Goal: Task Accomplishment & Management: Manage account settings

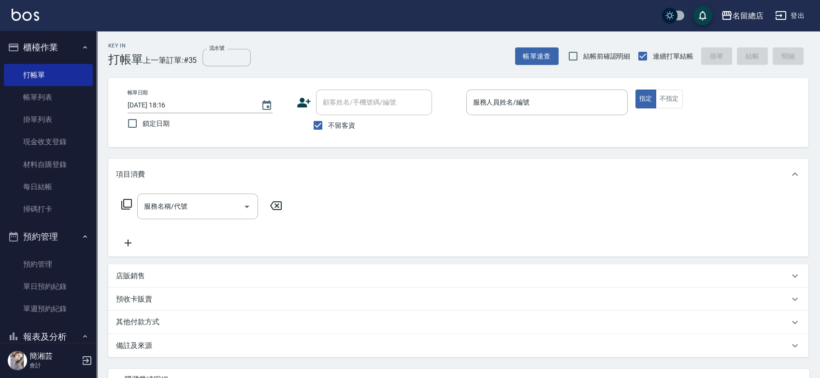
click at [594, 127] on div "帳單日期 [DATE] 18:16 鎖定日期 顧客姓名/手機號碼/編號 顧客姓名/手機號碼/編號 不留客資 服務人員姓名/編號 服務人員姓名/編號 指定 不指定" at bounding box center [458, 112] width 677 height 46
click at [580, 256] on div "服務名稱/代號 服務名稱/代號" at bounding box center [458, 222] width 700 height 67
click at [617, 130] on div "帳單日期 [DATE] 18:16 鎖定日期 顧客姓名/手機號碼/編號 顧客姓名/手機號碼/編號 不留客資 服務人員姓名/編號 服務人員姓名/編號 指定 不指定" at bounding box center [458, 112] width 677 height 46
click at [553, 97] on input "服務人員姓名/編號" at bounding box center [547, 102] width 153 height 17
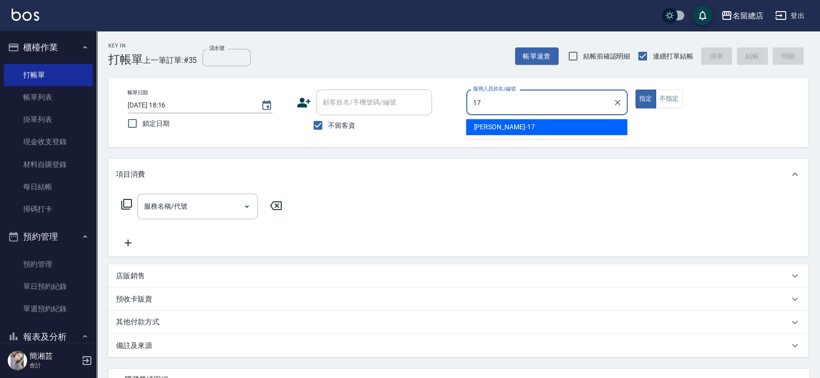
type input "[PERSON_NAME]-17"
type button "true"
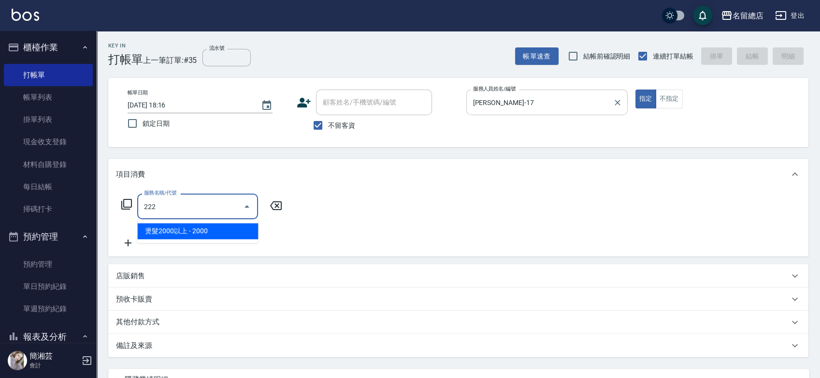
type input "燙髮2000以上(222)"
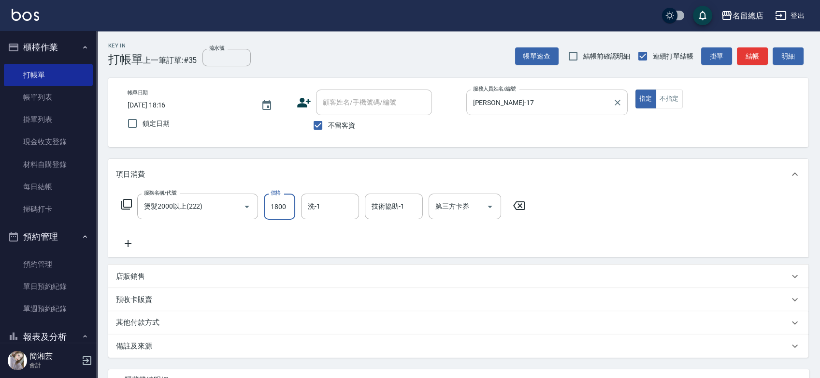
type input "1800"
type input "[PERSON_NAME]-43"
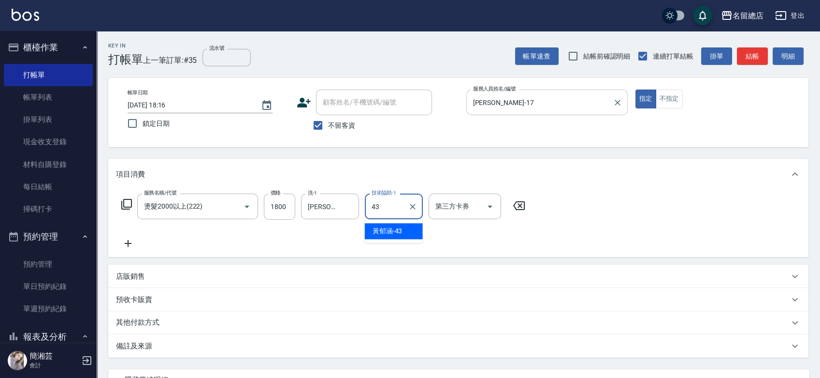
type input "[PERSON_NAME]-43"
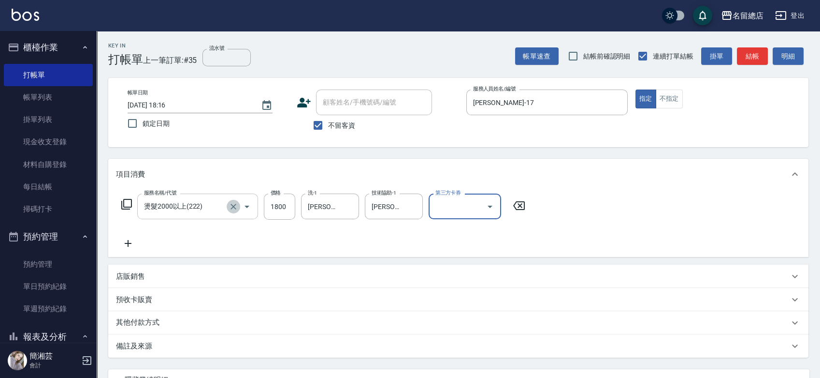
click at [231, 204] on icon "Clear" at bounding box center [234, 207] width 10 height 10
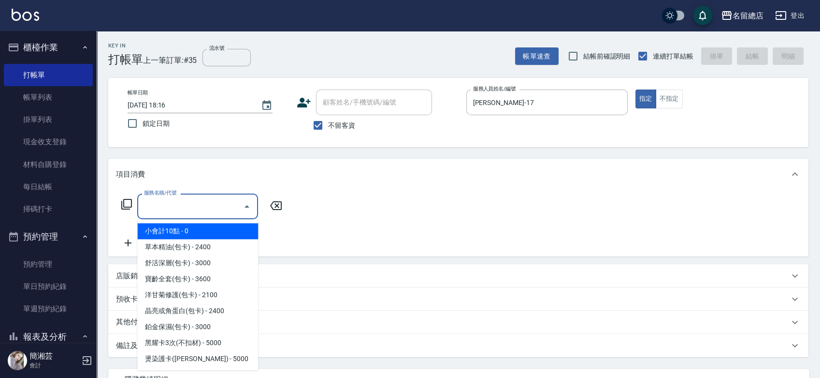
type input "1"
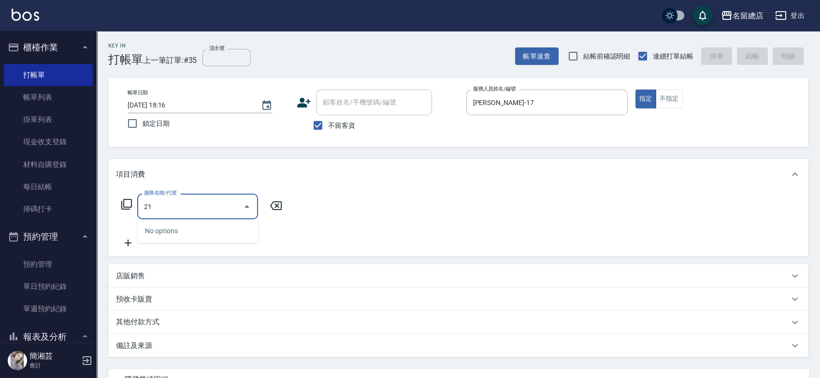
type input "2"
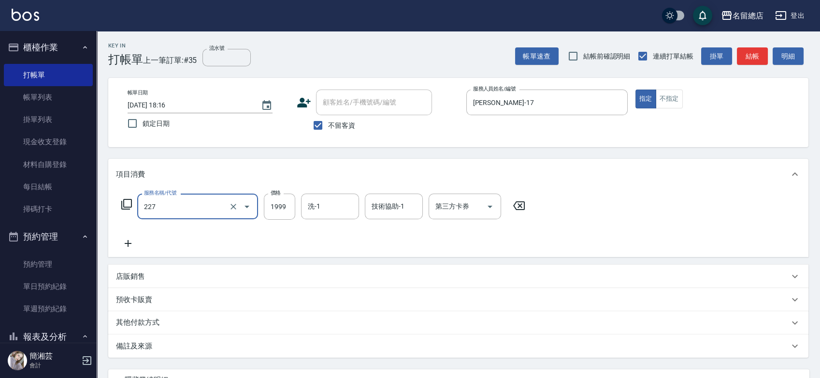
type input "燙髮1501~1999(227)"
type input "1800"
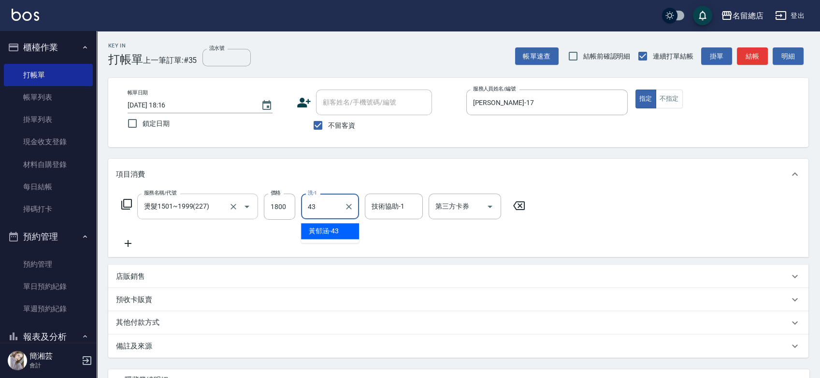
type input "[PERSON_NAME]-43"
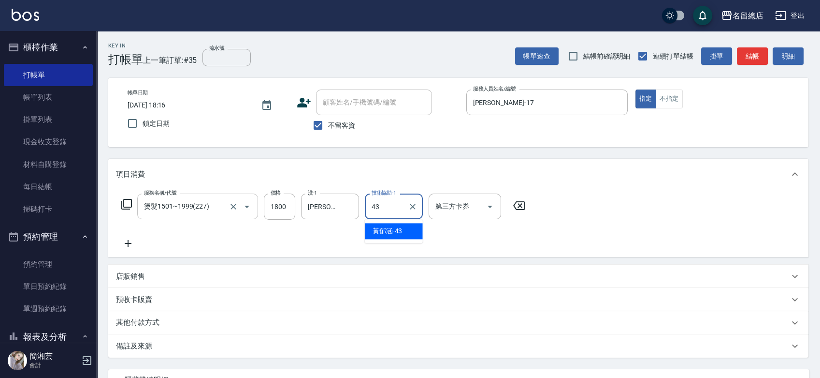
type input "[PERSON_NAME]-43"
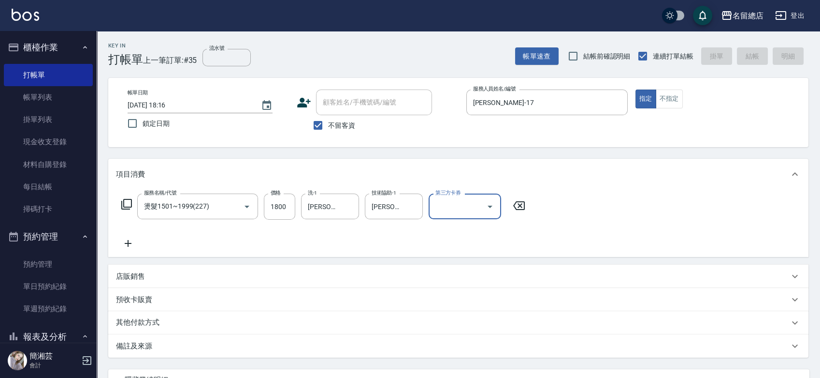
type input "[DATE] 19:27"
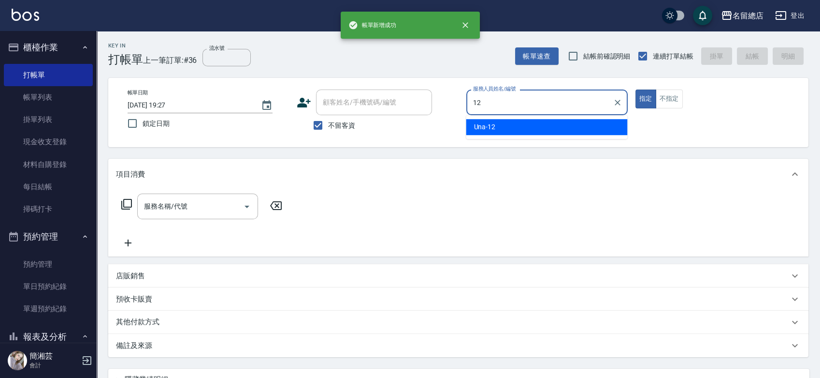
type input "Una-12"
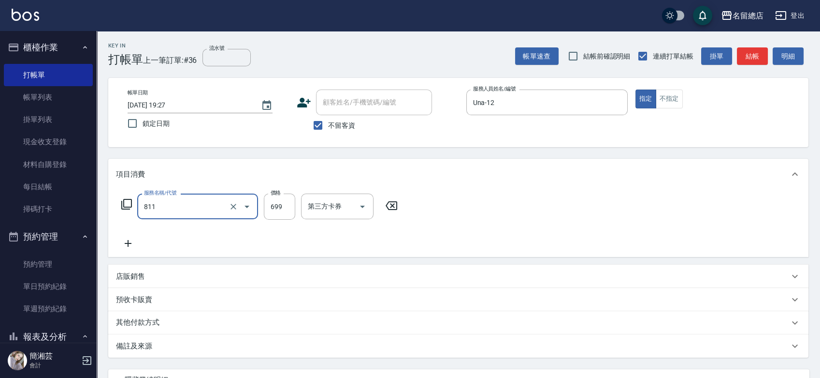
type input "洗+剪(811)"
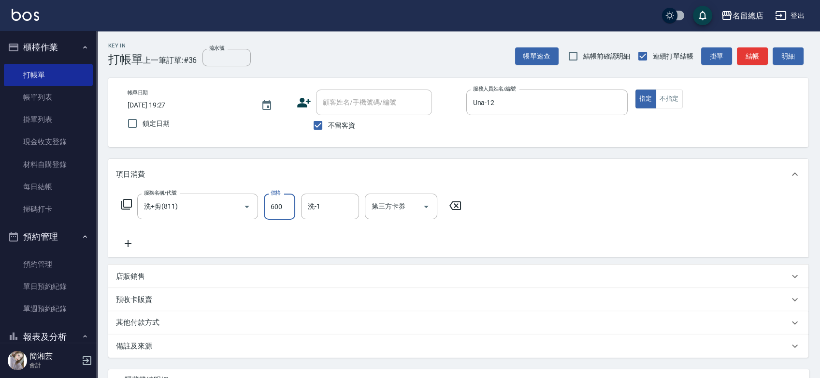
type input "600"
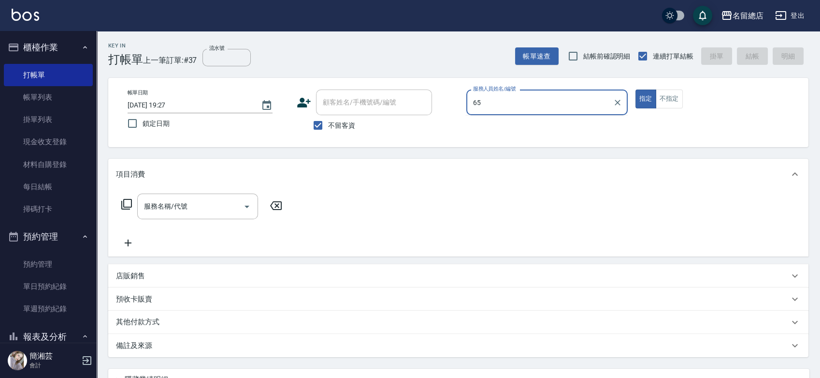
type input "65"
click at [636, 89] on button "指定" at bounding box center [646, 98] width 21 height 19
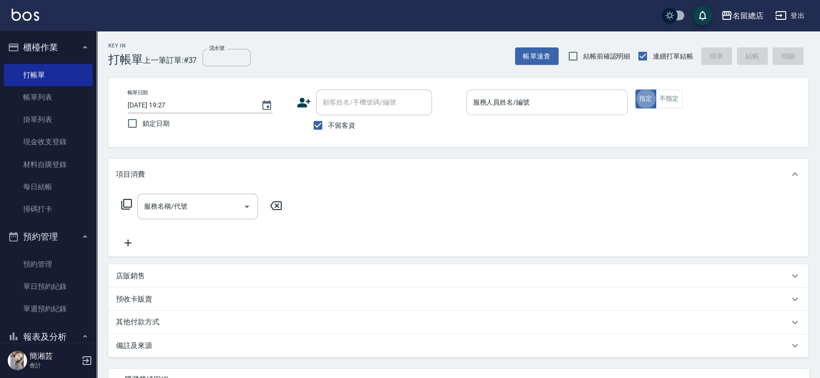
click at [481, 100] on input "服務人員姓名/編號" at bounding box center [547, 102] width 153 height 17
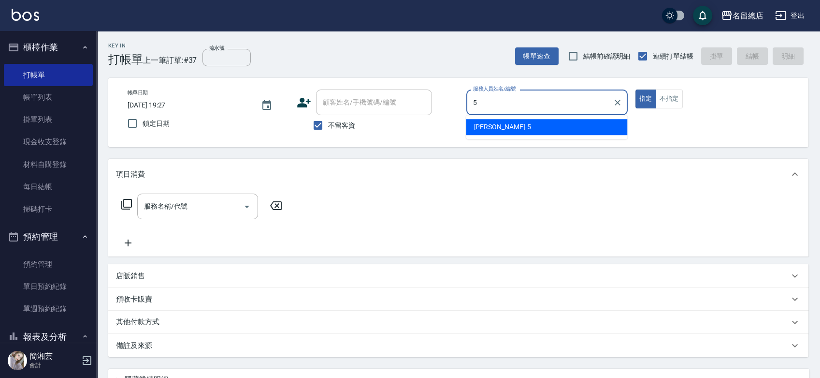
type input "[PERSON_NAME]-5"
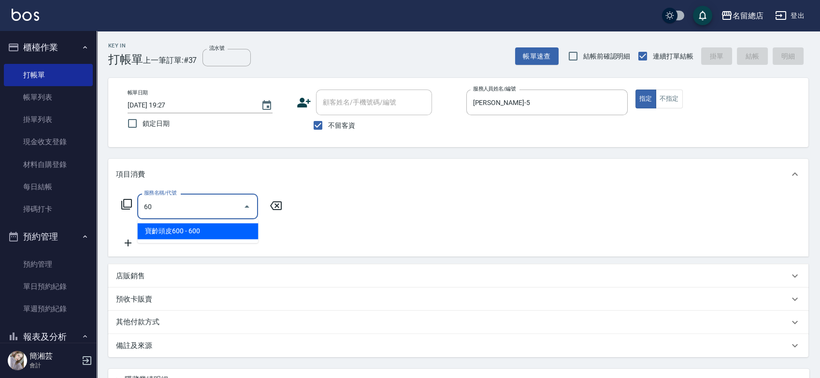
type input "609"
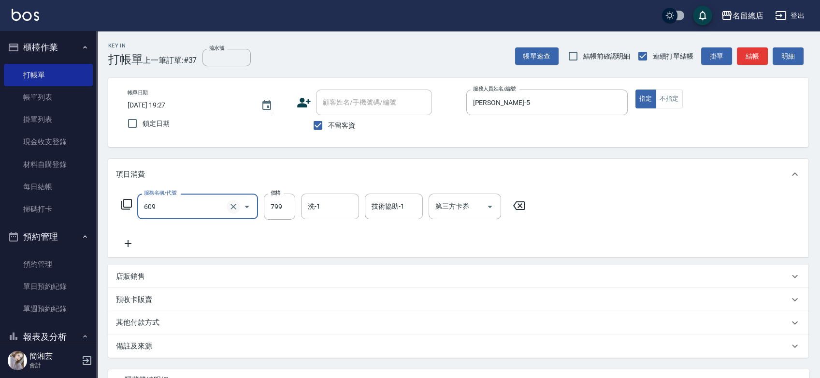
click at [230, 205] on icon "Clear" at bounding box center [234, 207] width 10 height 10
type input "頭皮SPA洗(610)"
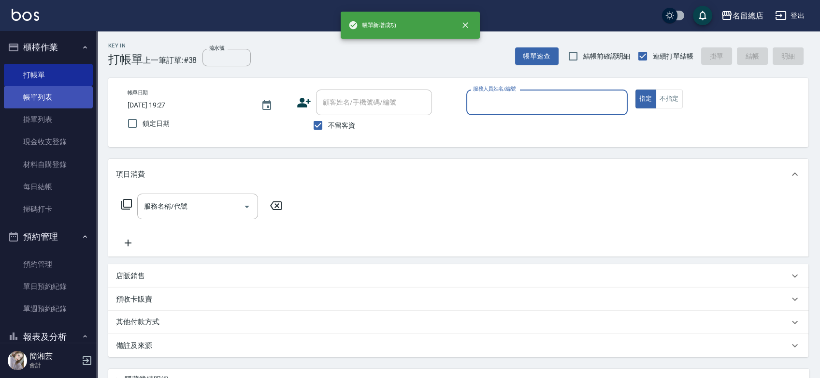
click at [73, 94] on link "帳單列表" at bounding box center [48, 97] width 89 height 22
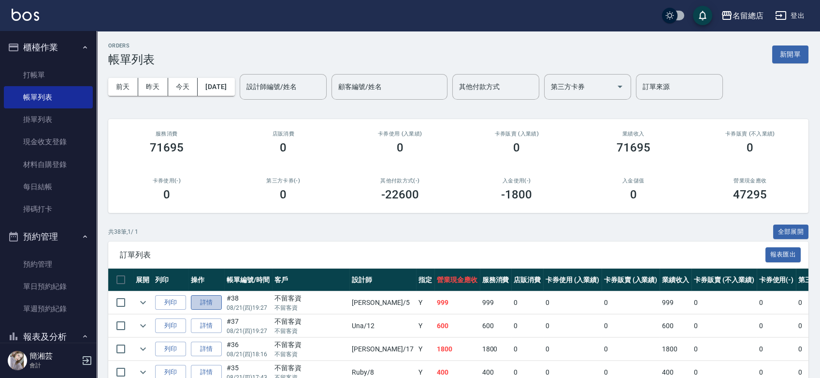
click at [211, 295] on link "詳情" at bounding box center [206, 302] width 31 height 15
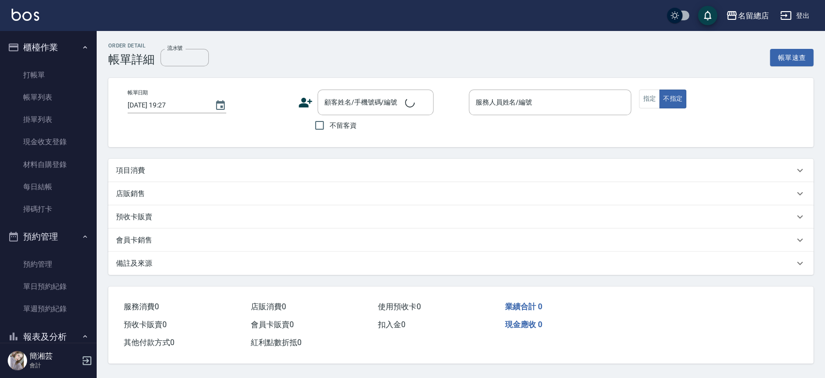
checkbox input "true"
type input "[PERSON_NAME]-5"
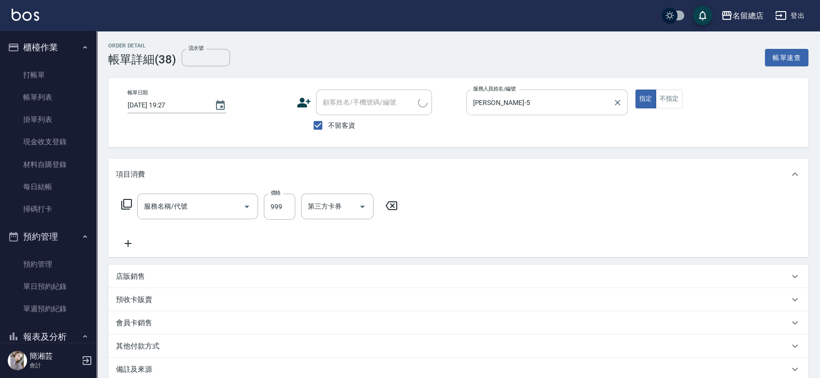
type input "頭皮SPA洗(610)"
click at [668, 98] on button "不指定" at bounding box center [669, 98] width 27 height 19
type button "false"
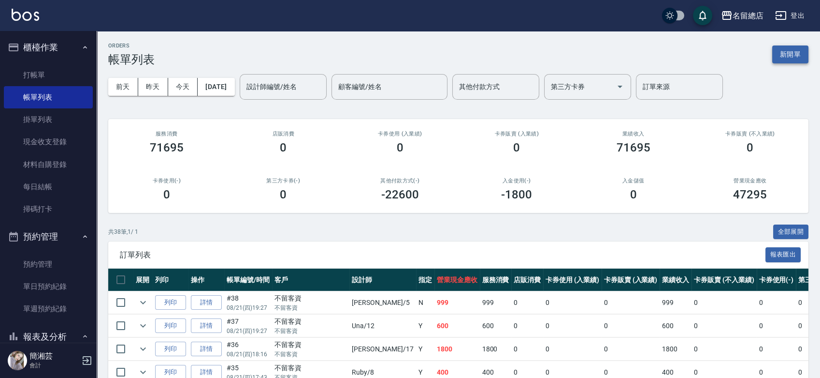
click at [792, 53] on button "新開單" at bounding box center [790, 54] width 36 height 18
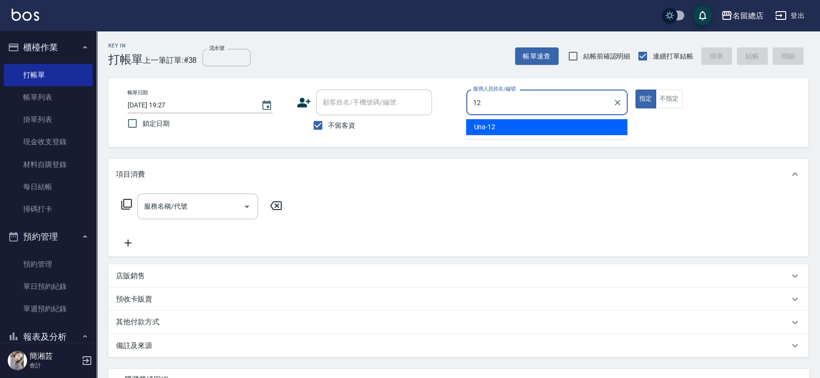
type input "Una-12"
type button "true"
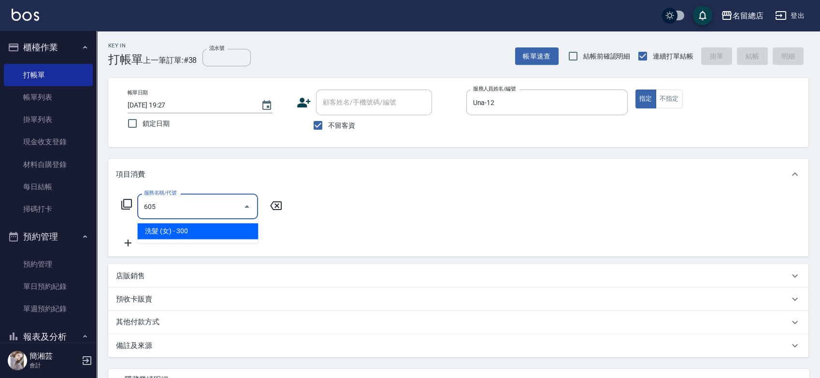
type input "洗髮 (女)(605)"
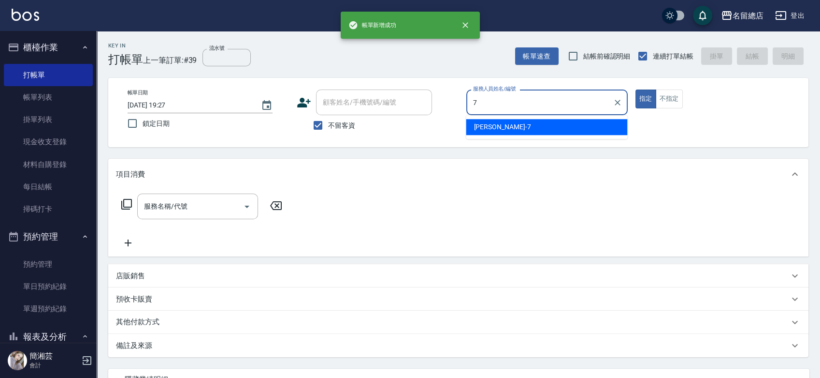
type input "Mick-7"
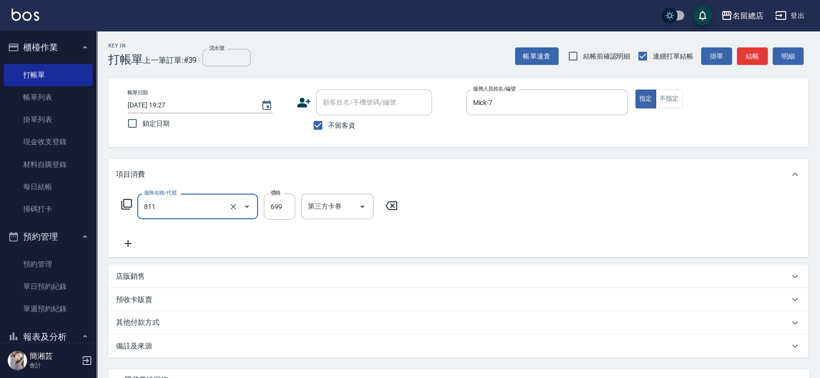
type input "洗+剪(811)"
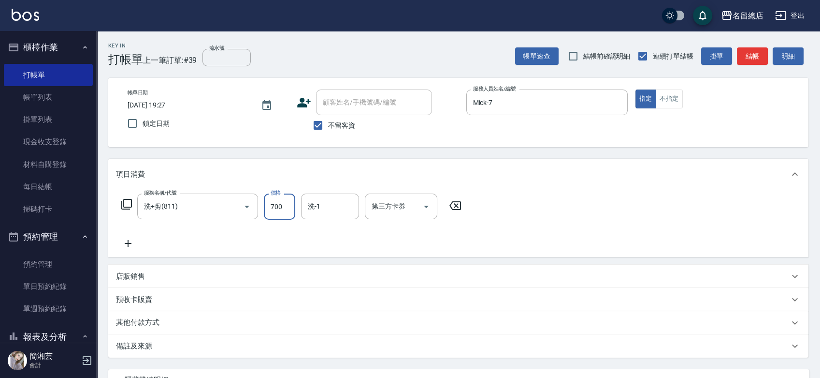
type input "700"
click at [135, 321] on p "其他付款方式" at bounding box center [140, 322] width 48 height 11
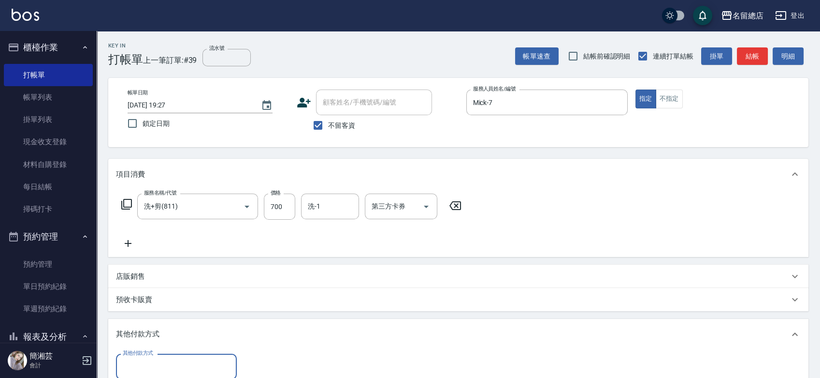
click at [151, 358] on input "其他付款方式" at bounding box center [176, 366] width 112 height 17
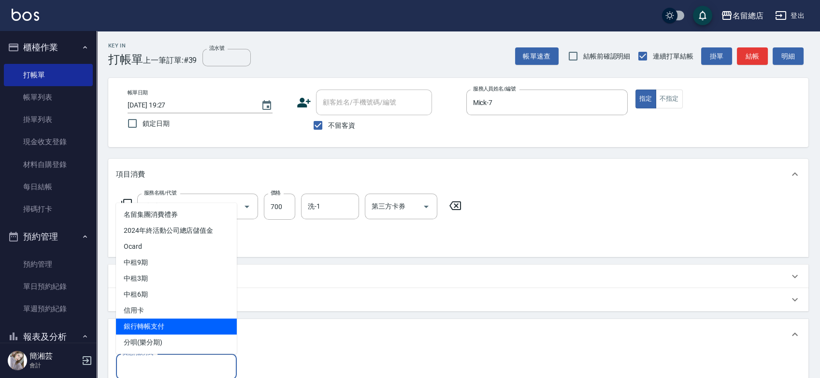
click at [147, 324] on span "銀行轉帳支付" at bounding box center [176, 326] width 121 height 16
type input "銀行轉帳支付"
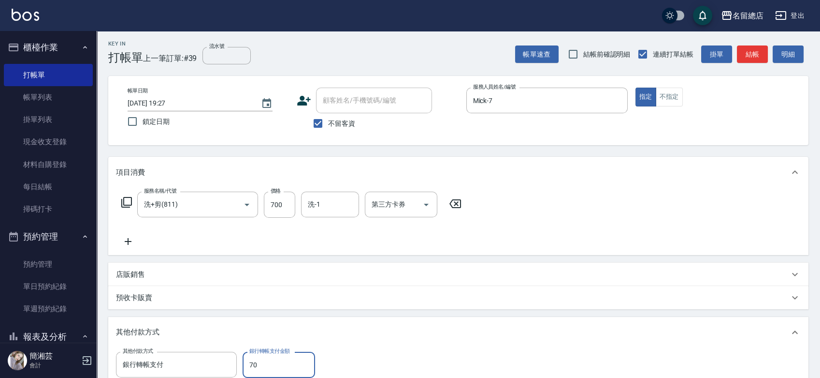
type input "700"
type input "[DATE] 19:28"
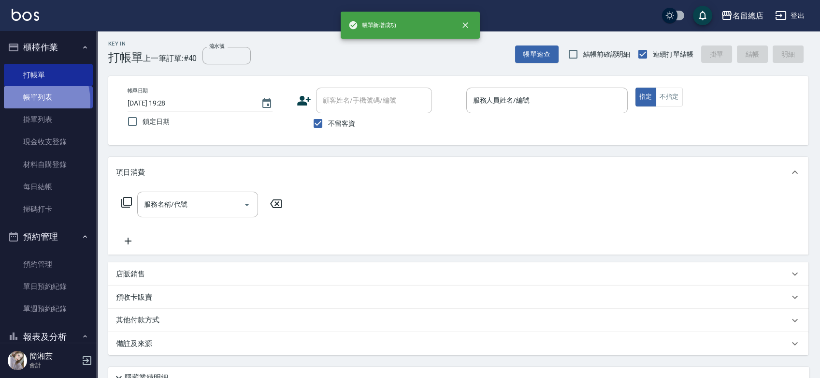
click at [23, 101] on link "帳單列表" at bounding box center [48, 97] width 89 height 22
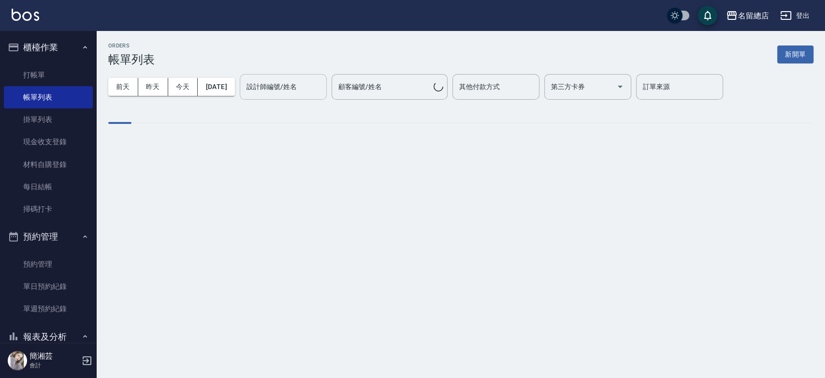
click at [270, 84] on input "設計師編號/姓名" at bounding box center [283, 86] width 78 height 17
type input "Bella-16"
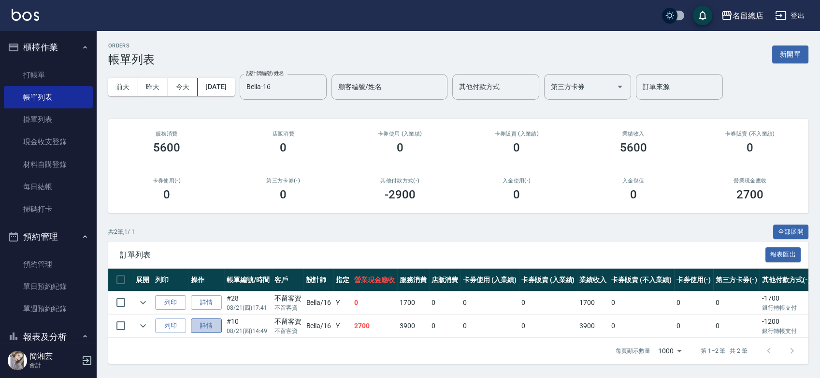
click at [210, 324] on link "詳情" at bounding box center [206, 325] width 31 height 15
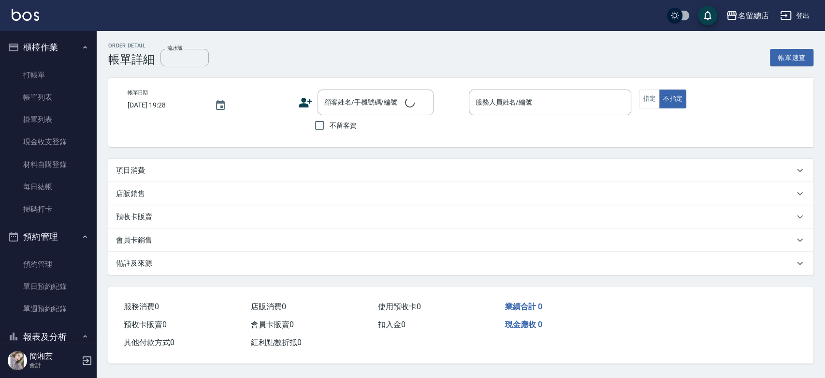
type input "[DATE] 14:49"
checkbox input "true"
type input "Bella-16"
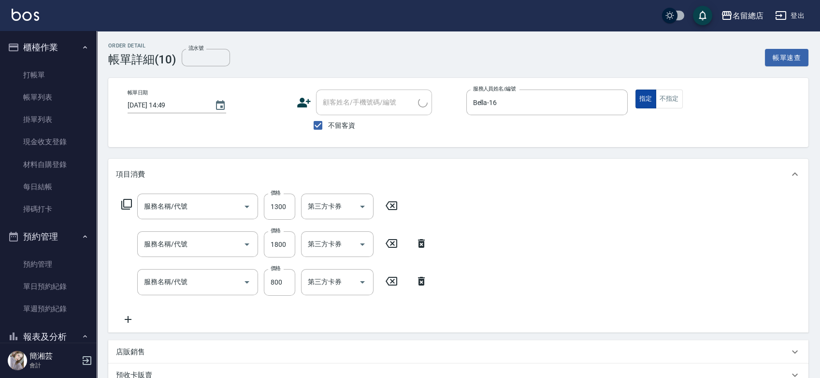
type input "2段自單次1300以上(441)"
type input "染髮1500以上(502)"
type input "燙髮1500以下(221)"
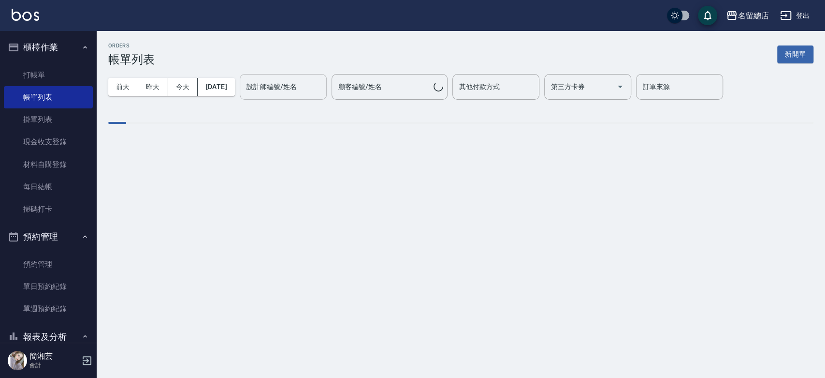
drag, startPoint x: 277, startPoint y: 81, endPoint x: 282, endPoint y: 80, distance: 5.0
click at [279, 82] on input "設計師編號/姓名" at bounding box center [283, 86] width 78 height 17
type input "Bella-16"
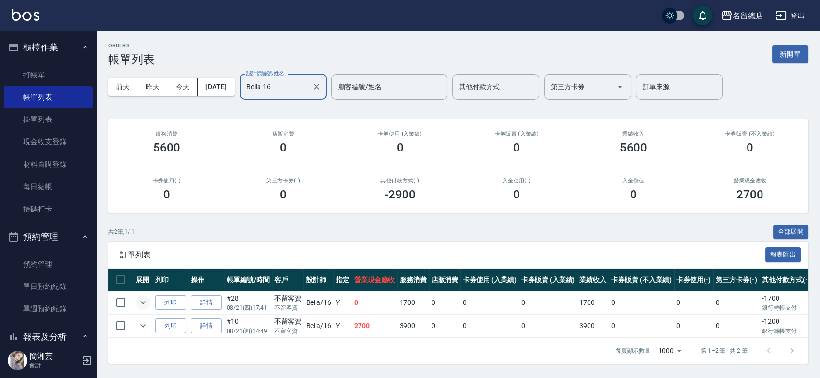
click at [138, 303] on icon "expand row" at bounding box center [143, 302] width 12 height 12
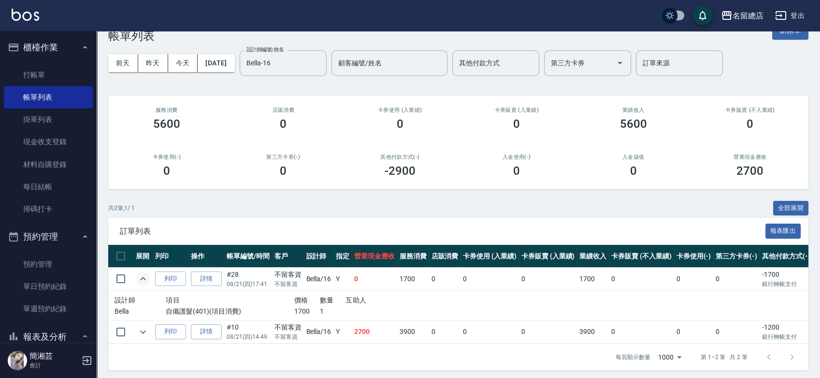
scroll to position [35, 0]
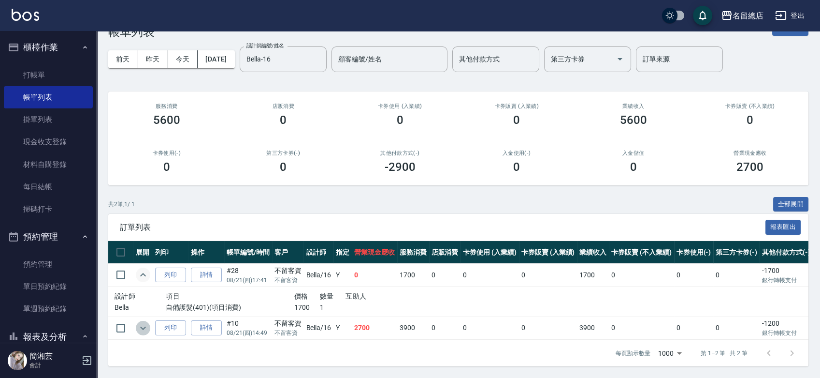
click at [143, 322] on icon "expand row" at bounding box center [143, 328] width 12 height 12
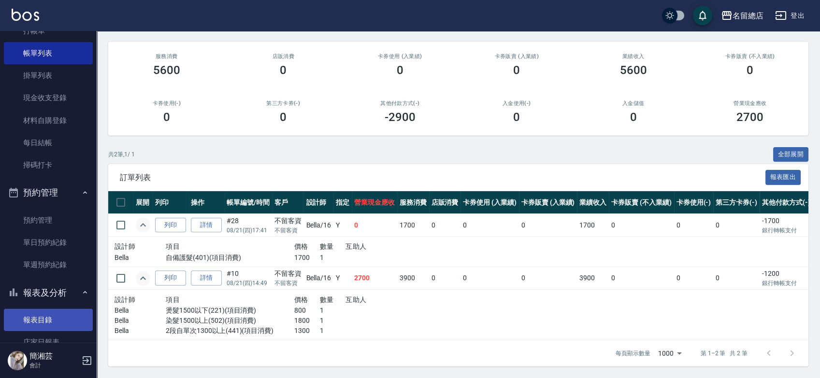
scroll to position [107, 0]
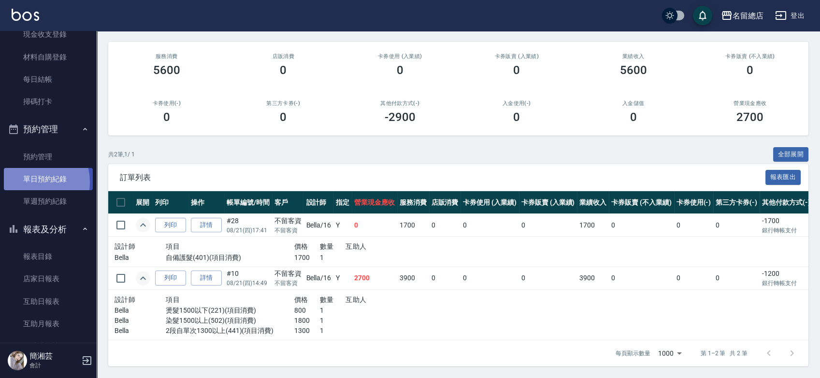
click at [26, 182] on link "單日預約紀錄" at bounding box center [48, 179] width 89 height 22
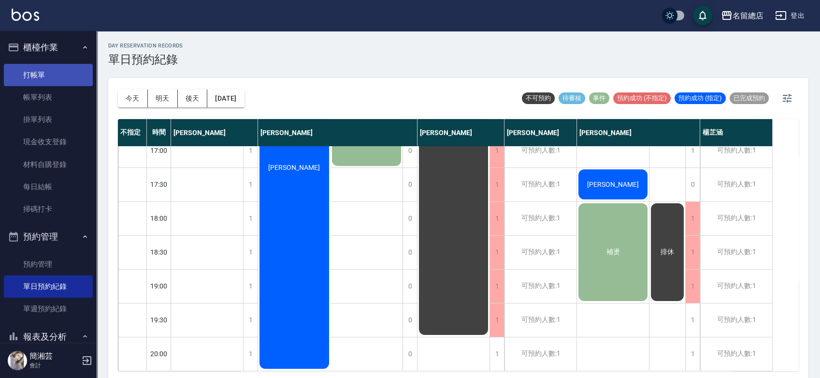
click at [70, 73] on link "打帳單" at bounding box center [48, 75] width 89 height 22
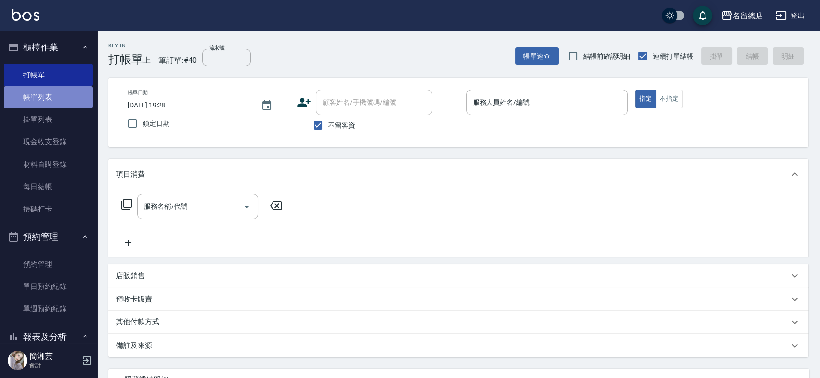
click at [50, 100] on link "帳單列表" at bounding box center [48, 97] width 89 height 22
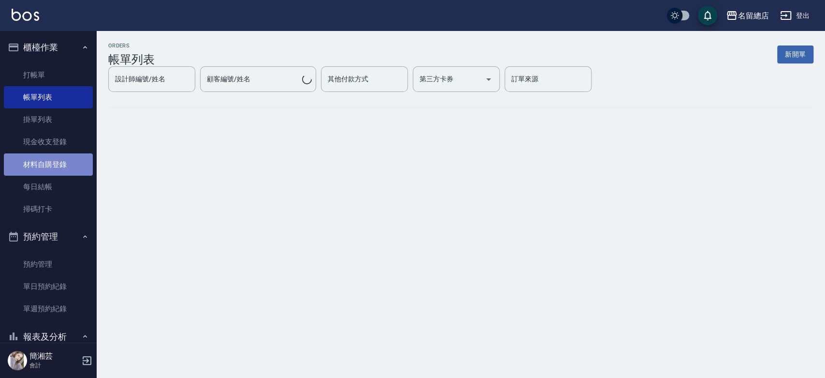
click at [57, 161] on link "材料自購登錄" at bounding box center [48, 164] width 89 height 22
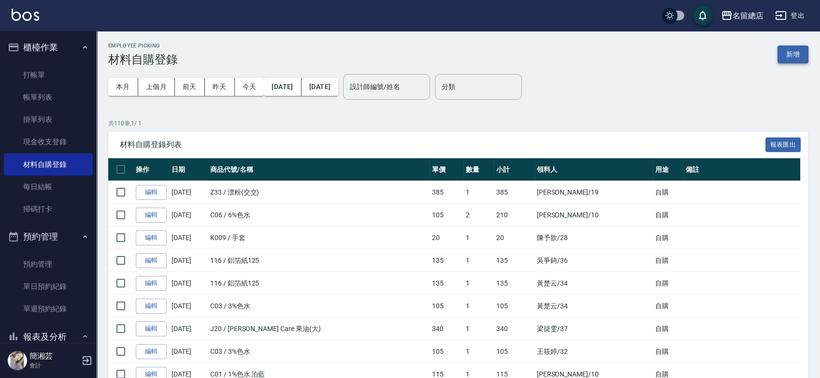
click at [802, 50] on button "新增" at bounding box center [793, 54] width 31 height 18
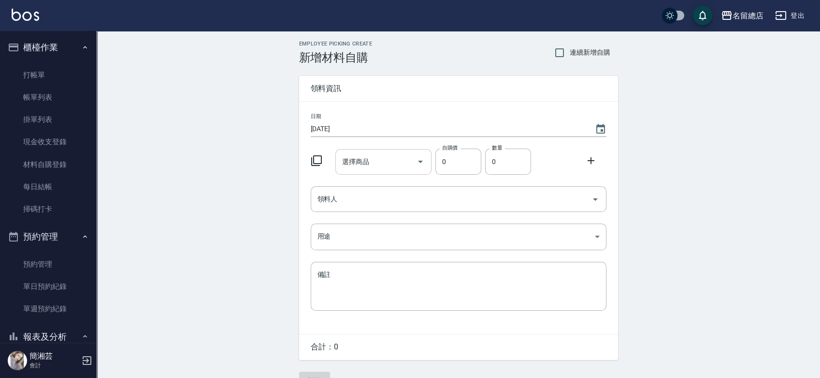
click at [381, 163] on input "選擇商品" at bounding box center [376, 161] width 73 height 17
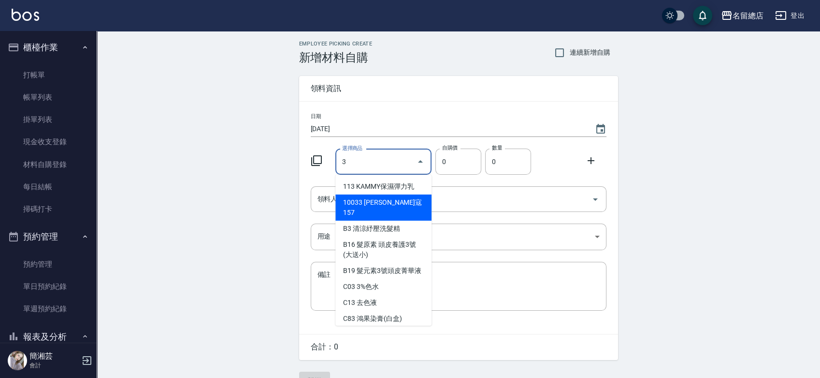
type input "3%色水"
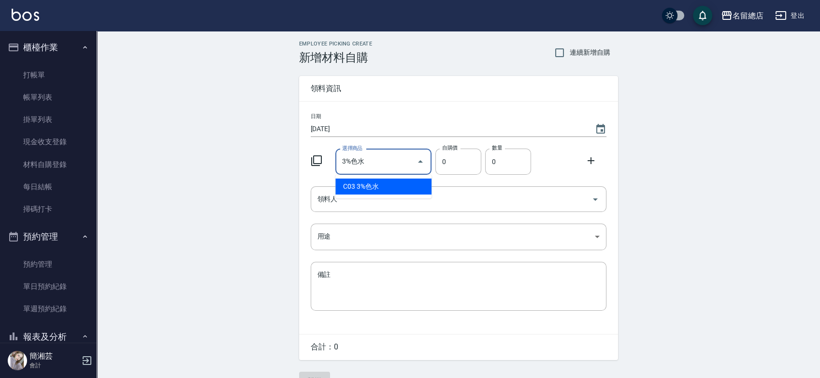
click at [384, 188] on li "C03 3%色水" at bounding box center [383, 186] width 96 height 16
type input "105"
type input "1"
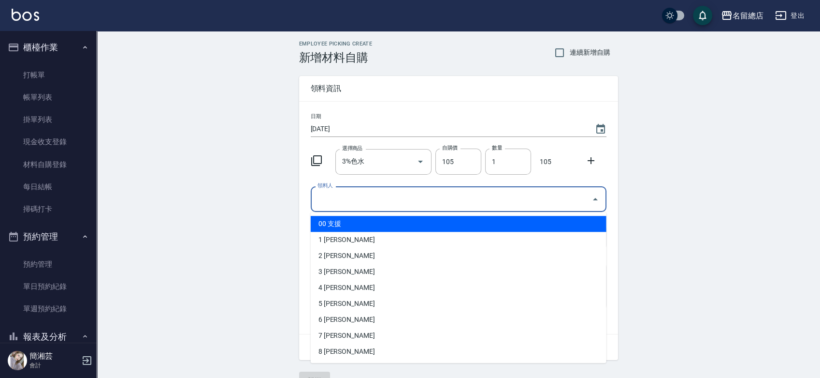
click at [370, 196] on input "領料人" at bounding box center [451, 198] width 273 height 17
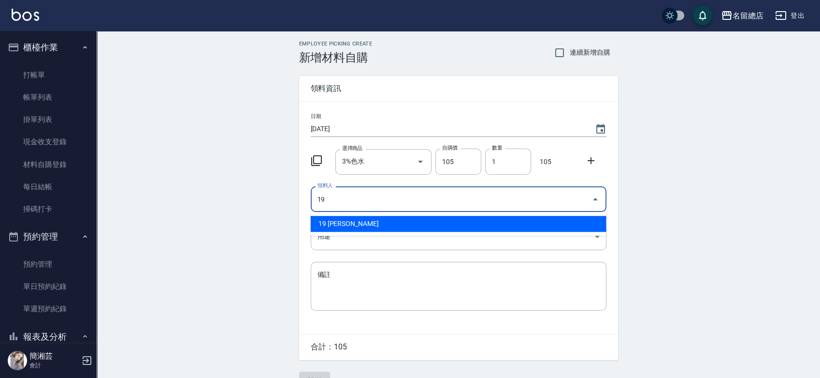
type input "19 [PERSON_NAME]"
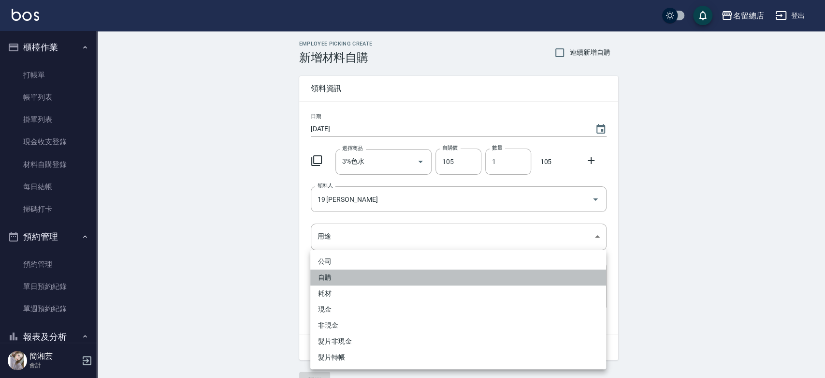
click at [335, 281] on li "自購" at bounding box center [458, 277] width 296 height 16
type input "自購"
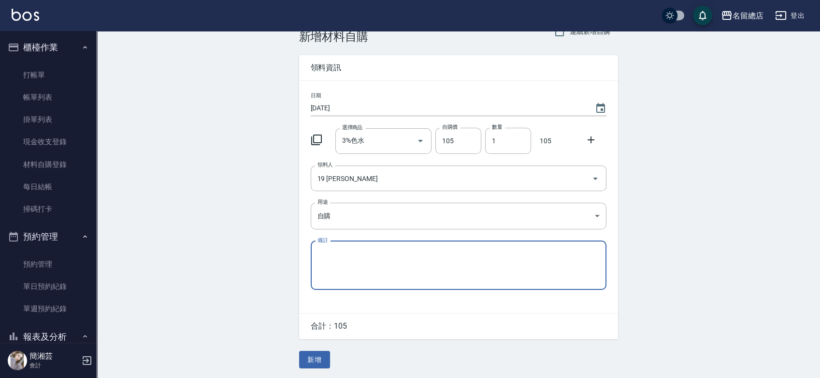
scroll to position [21, 0]
click at [323, 357] on button "新增" at bounding box center [314, 359] width 31 height 18
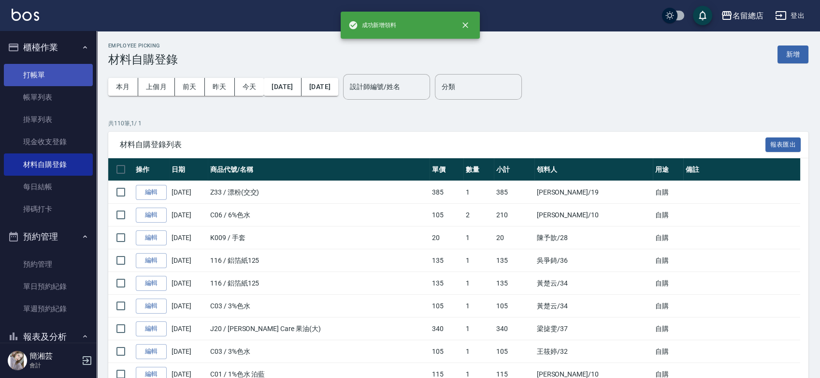
click at [53, 78] on link "打帳單" at bounding box center [48, 75] width 89 height 22
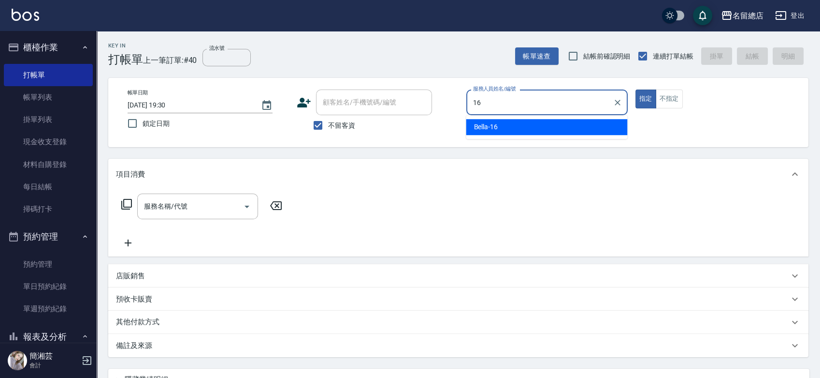
type input "Bella-16"
type button "true"
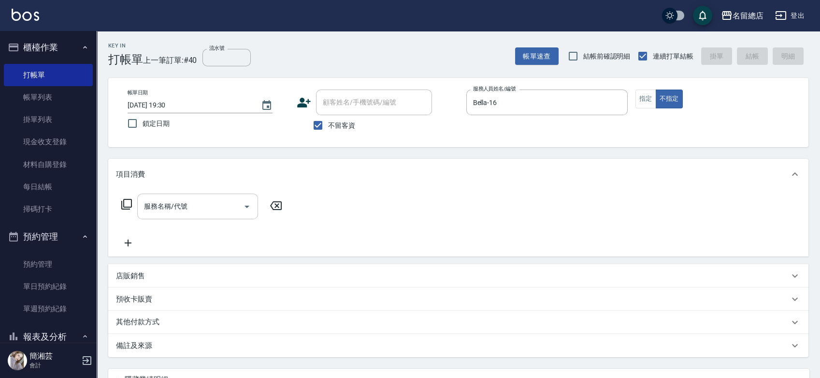
click at [181, 212] on input "服務名稱/代號" at bounding box center [191, 206] width 98 height 17
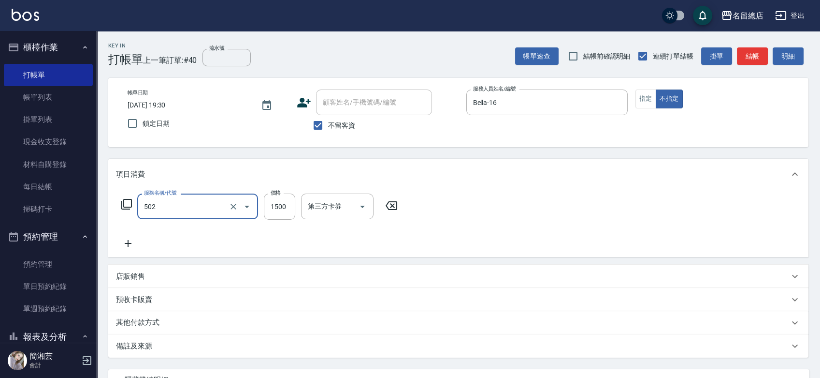
type input "染髮1500以上(502)"
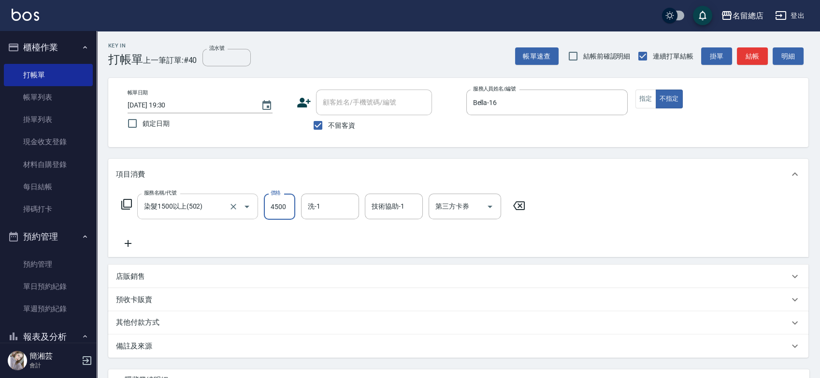
type input "4500"
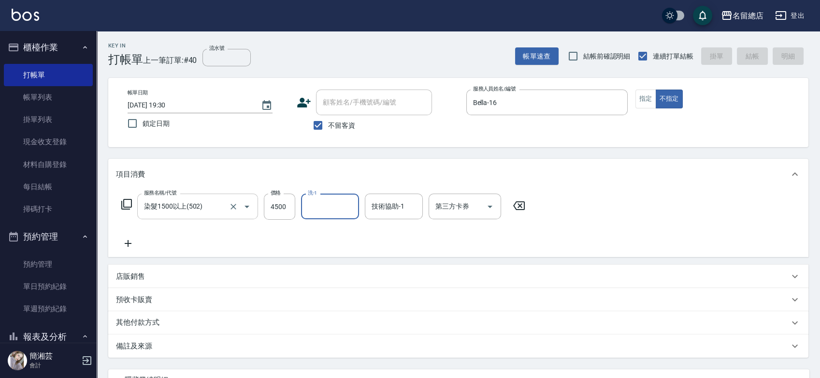
type input "[DATE] 19:43"
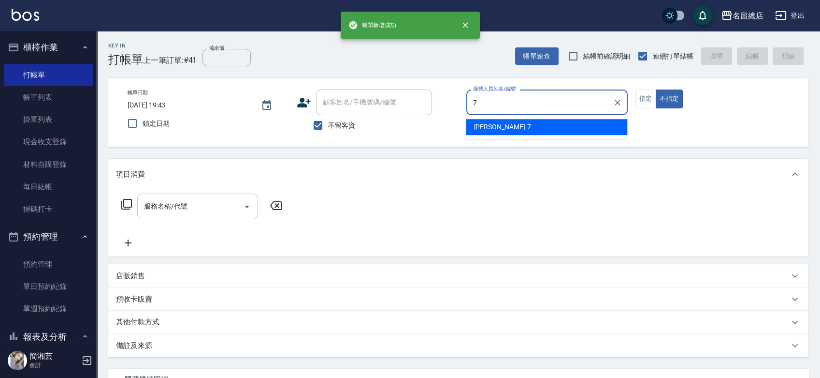
type input "Mick-7"
type button "false"
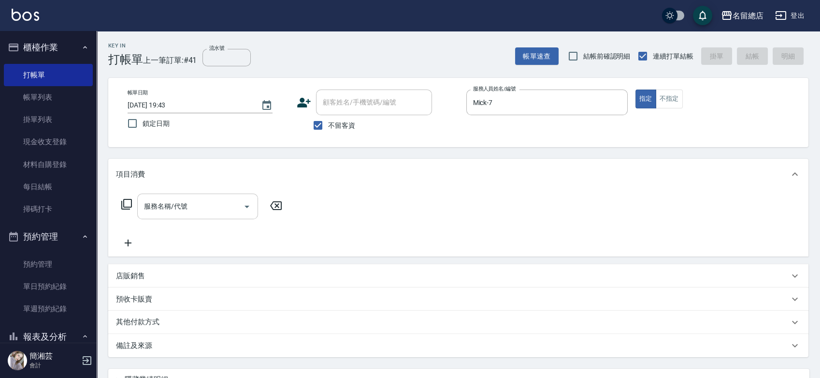
click at [215, 207] on input "服務名稱/代號" at bounding box center [191, 206] width 98 height 17
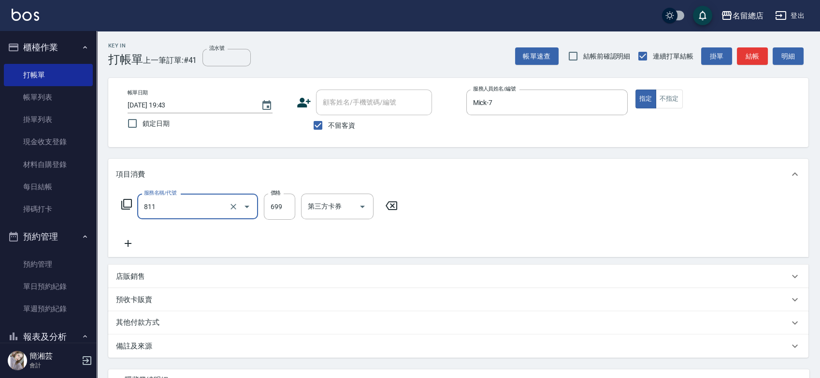
type input "洗+剪(811)"
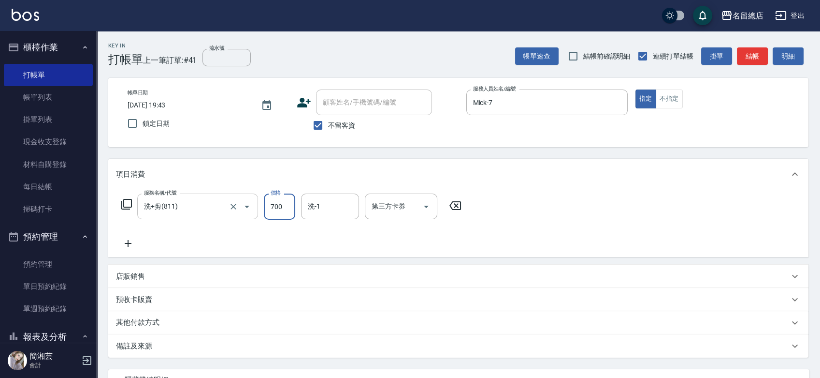
type input "700"
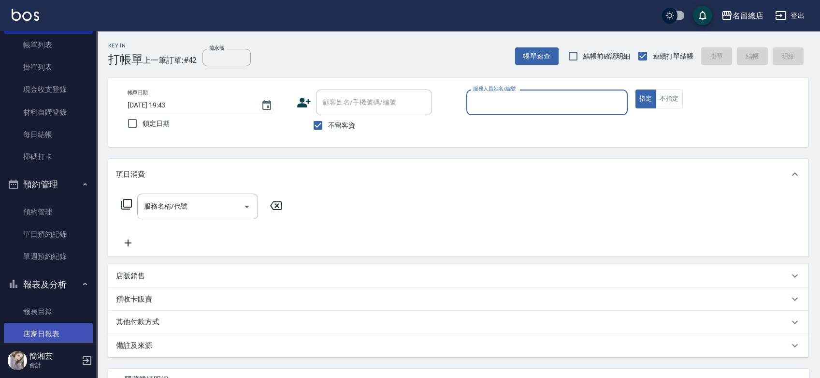
scroll to position [107, 0]
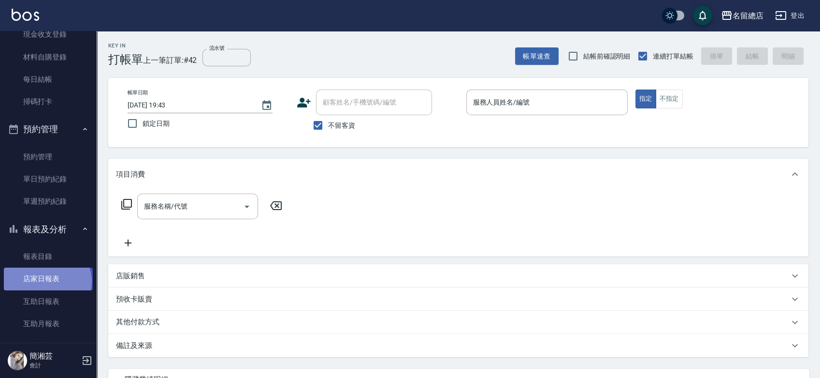
click at [46, 281] on link "店家日報表" at bounding box center [48, 278] width 89 height 22
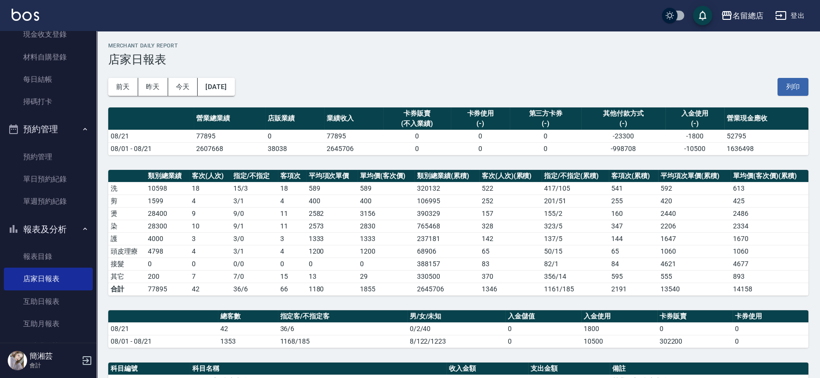
drag, startPoint x: 788, startPoint y: 92, endPoint x: 616, endPoint y: 329, distance: 292.5
click at [788, 91] on button "列印" at bounding box center [793, 87] width 31 height 18
click at [78, 80] on link "每日結帳" at bounding box center [48, 79] width 89 height 22
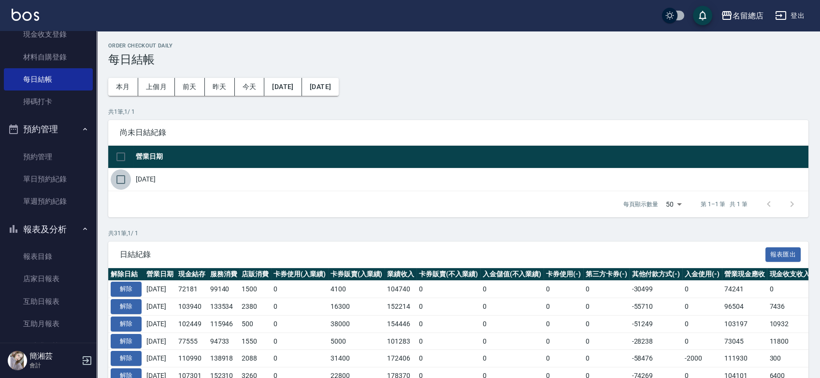
click at [125, 178] on input "checkbox" at bounding box center [121, 179] width 20 height 20
checkbox input "true"
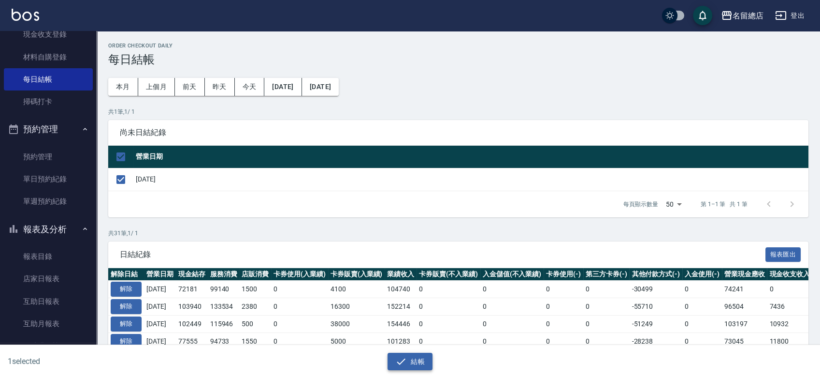
click at [407, 364] on button "結帳" at bounding box center [410, 361] width 45 height 18
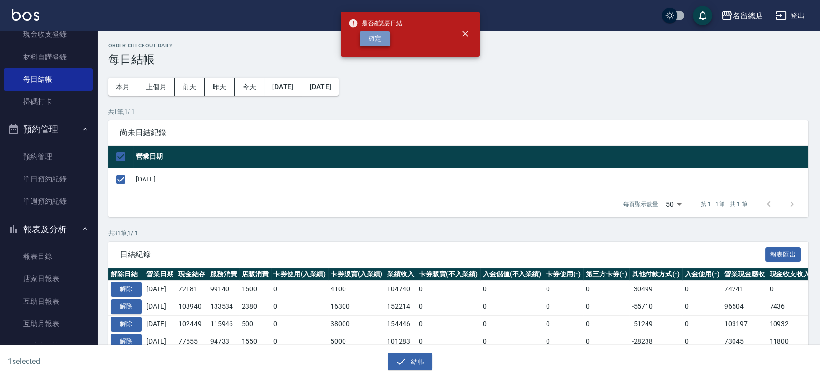
click at [373, 39] on button "確定" at bounding box center [375, 38] width 31 height 15
checkbox input "false"
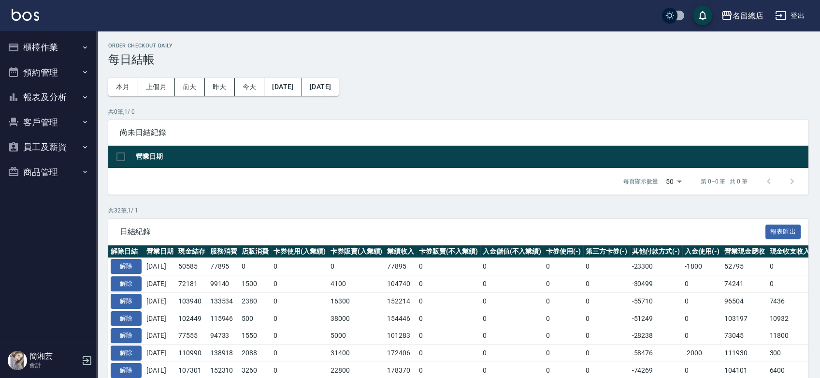
click at [63, 25] on div "名留總店 登出" at bounding box center [410, 15] width 820 height 31
click at [56, 48] on button "櫃檯作業" at bounding box center [48, 47] width 89 height 25
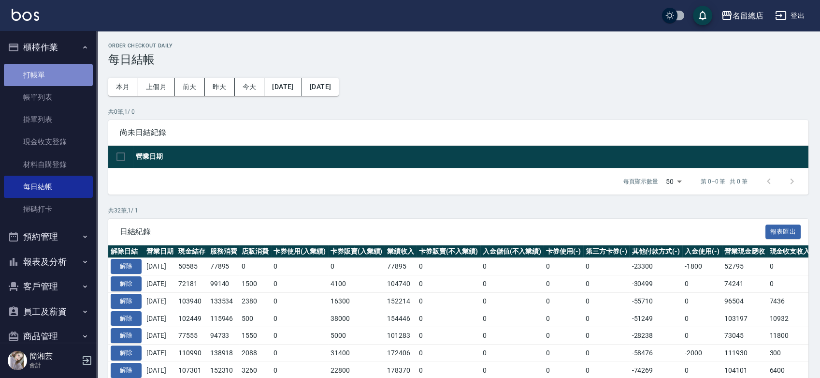
click at [60, 83] on link "打帳單" at bounding box center [48, 75] width 89 height 22
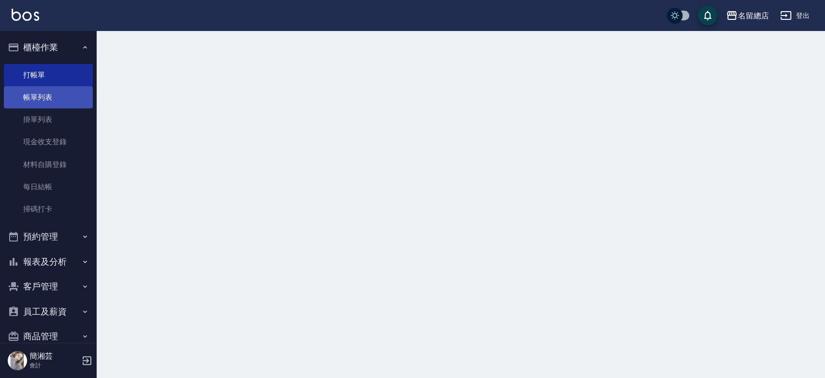
click at [58, 92] on link "帳單列表" at bounding box center [48, 97] width 89 height 22
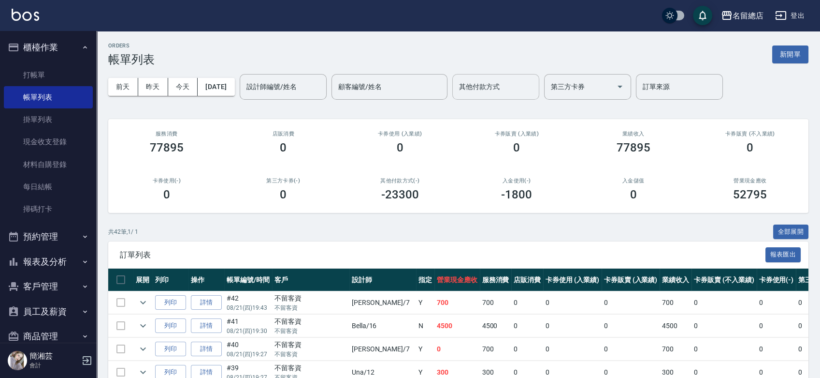
click at [483, 98] on div "其他付款方式" at bounding box center [495, 87] width 87 height 26
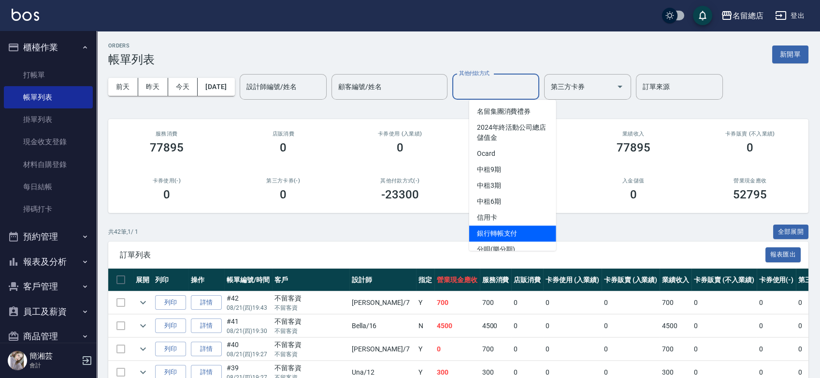
drag, startPoint x: 499, startPoint y: 231, endPoint x: 494, endPoint y: 226, distance: 7.6
click at [499, 231] on span "銀行轉帳支付" at bounding box center [512, 233] width 87 height 16
type input "銀行轉帳支付"
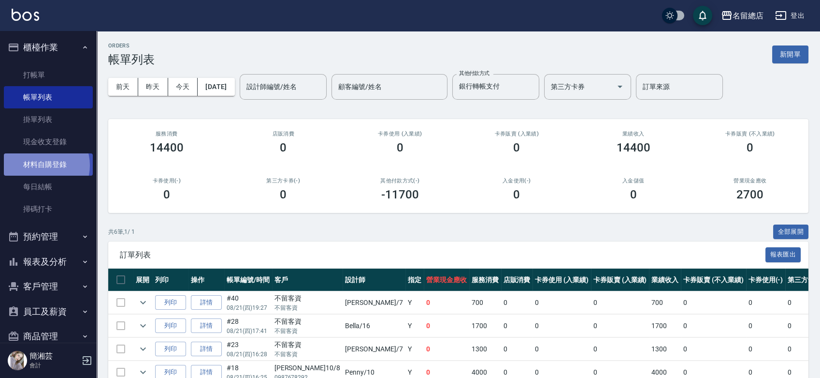
click at [42, 165] on link "材料自購登錄" at bounding box center [48, 164] width 89 height 22
